Goal: Task Accomplishment & Management: Complete application form

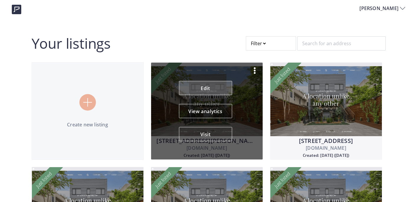
click at [215, 89] on link "Edit" at bounding box center [205, 88] width 53 height 14
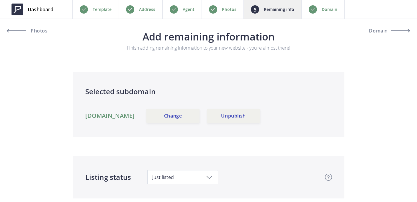
click at [225, 13] on div "Photos" at bounding box center [222, 9] width 42 height 19
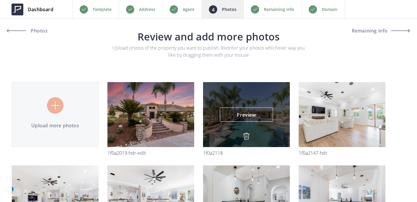
click at [247, 135] on img at bounding box center [246, 135] width 7 height 7
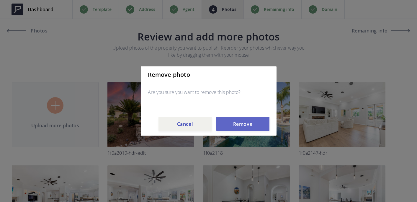
click at [250, 121] on button "Remove" at bounding box center [242, 124] width 53 height 14
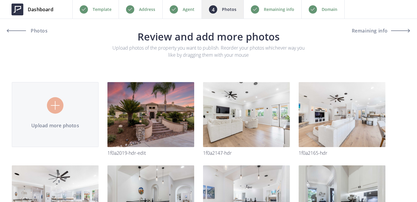
type input "C:\fakepath\1F0A2042-HDR-Edit.jpg"
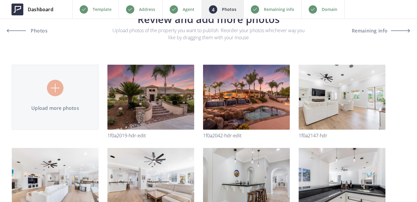
scroll to position [16, 0]
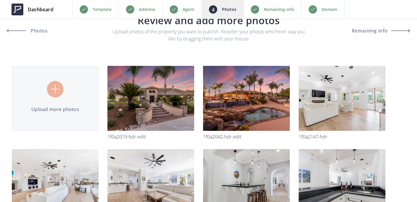
click at [271, 10] on p "Remaining info" at bounding box center [279, 9] width 30 height 7
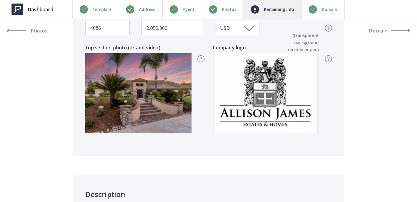
scroll to position [303, 0]
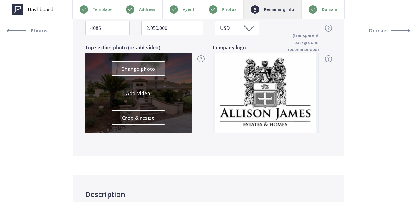
click at [145, 73] on link "Change photo" at bounding box center [138, 68] width 53 height 14
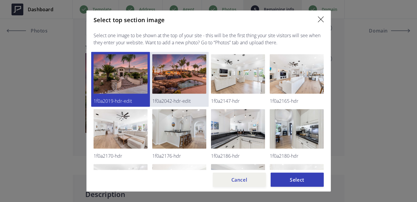
click at [191, 84] on img at bounding box center [179, 74] width 54 height 40
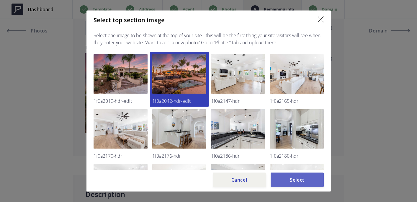
click at [304, 176] on button "Select" at bounding box center [297, 180] width 53 height 14
type input "2,050,000"
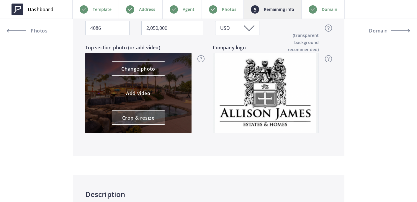
click at [153, 122] on link "Crop & resize" at bounding box center [138, 117] width 53 height 14
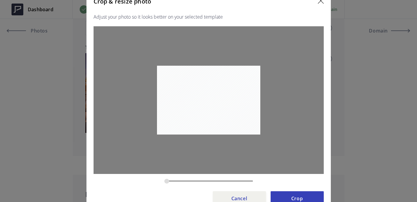
drag, startPoint x: 167, startPoint y: 179, endPoint x: 146, endPoint y: 178, distance: 20.7
type input "0.1823"
click at [164, 178] on input "zoom" at bounding box center [208, 181] width 89 height 6
click at [295, 200] on button "Crop" at bounding box center [297, 198] width 53 height 14
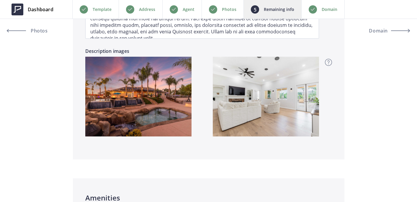
scroll to position [601, 0]
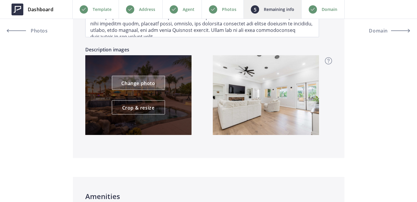
click at [138, 83] on link "Change photo" at bounding box center [138, 83] width 53 height 14
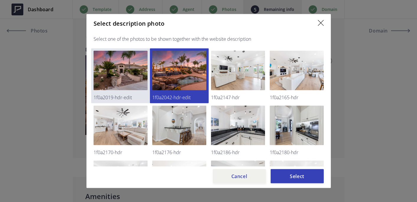
click at [136, 75] on img at bounding box center [121, 71] width 54 height 40
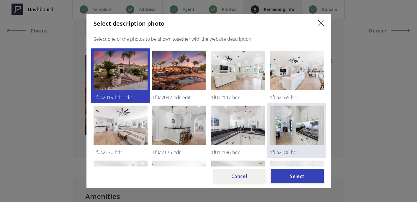
scroll to position [2, 0]
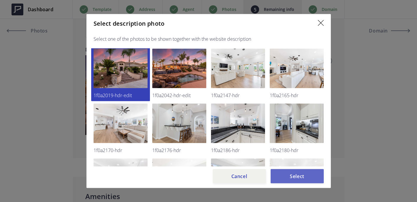
click at [297, 176] on button "Select" at bounding box center [297, 176] width 53 height 14
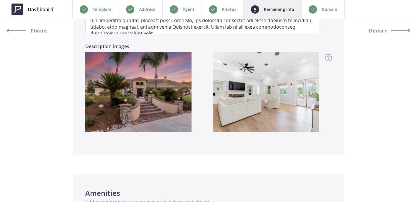
scroll to position [605, 0]
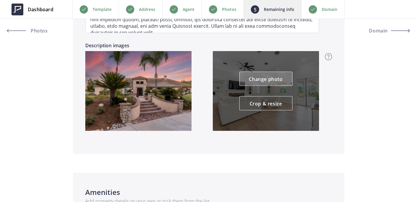
click at [253, 81] on link "Change photo" at bounding box center [265, 79] width 53 height 14
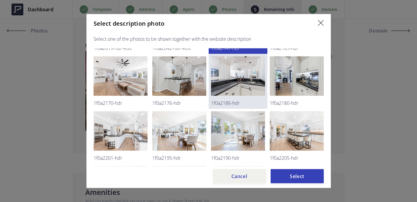
scroll to position [67, 0]
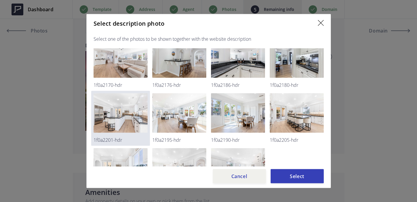
click at [132, 114] on img at bounding box center [121, 113] width 54 height 40
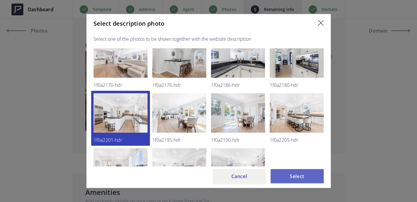
click at [306, 170] on button "Select" at bounding box center [297, 176] width 53 height 14
type input "2,050,000"
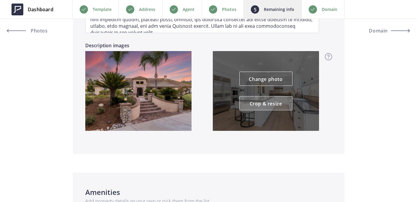
click at [262, 102] on link "Crop & resize" at bounding box center [265, 103] width 53 height 14
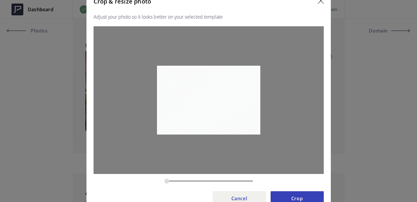
drag, startPoint x: 181, startPoint y: 181, endPoint x: 149, endPoint y: 180, distance: 31.6
type input "0.1823"
click at [164, 180] on input "zoom" at bounding box center [208, 181] width 89 height 6
click at [279, 196] on button "Crop" at bounding box center [297, 198] width 53 height 14
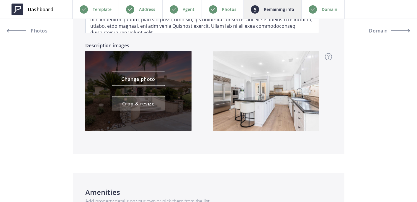
click at [140, 102] on link "Crop & resize" at bounding box center [138, 103] width 53 height 14
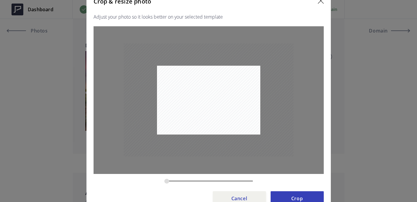
drag, startPoint x: 180, startPoint y: 179, endPoint x: 157, endPoint y: 176, distance: 23.5
type input "0.1823"
click at [164, 178] on input "zoom" at bounding box center [208, 181] width 89 height 6
click at [304, 198] on button "Crop" at bounding box center [297, 198] width 53 height 14
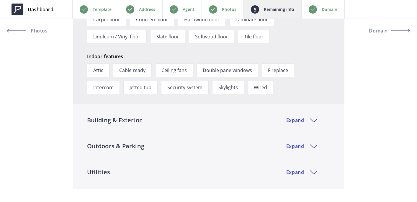
scroll to position [1091, 0]
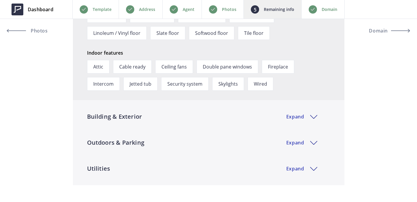
click at [324, 16] on div "Domain" at bounding box center [322, 9] width 43 height 19
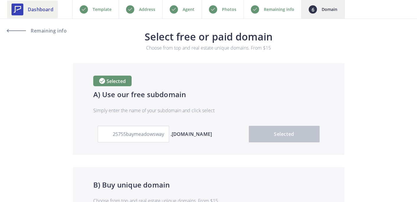
click at [43, 9] on span "Dashboard" at bounding box center [41, 9] width 26 height 7
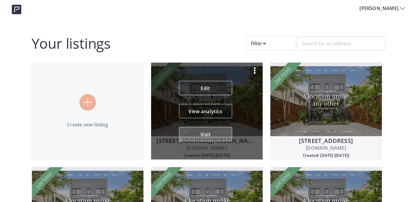
click at [217, 140] on button "Visit" at bounding box center [205, 134] width 53 height 14
